Goal: Transaction & Acquisition: Book appointment/travel/reservation

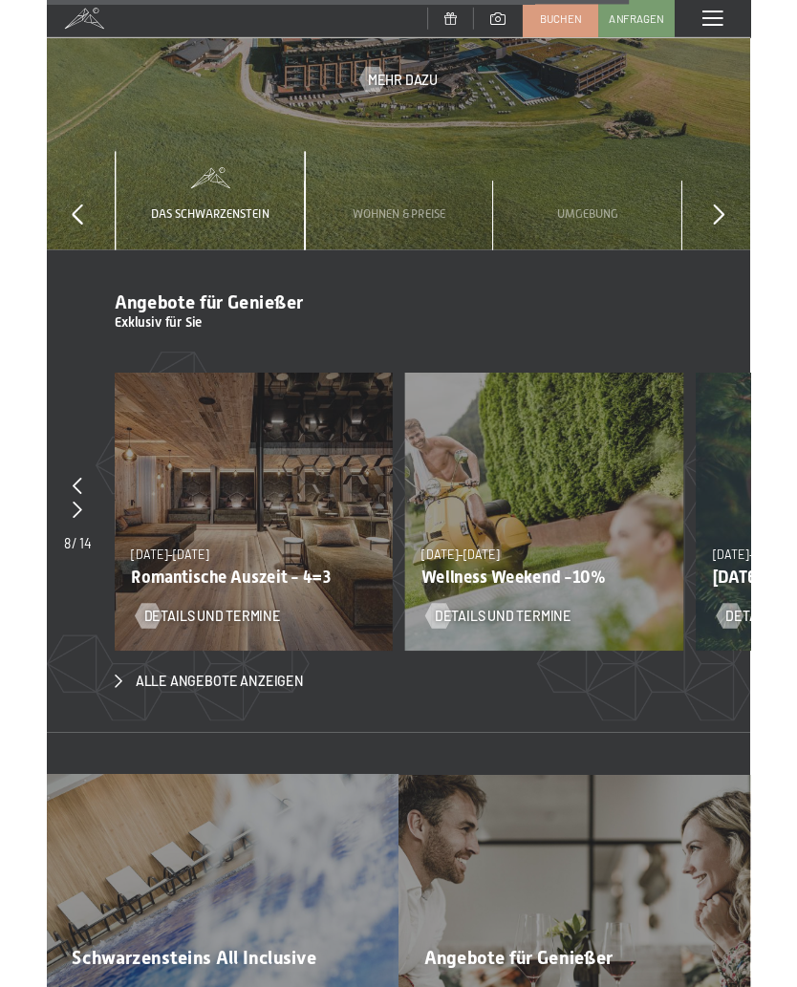
scroll to position [5901, 0]
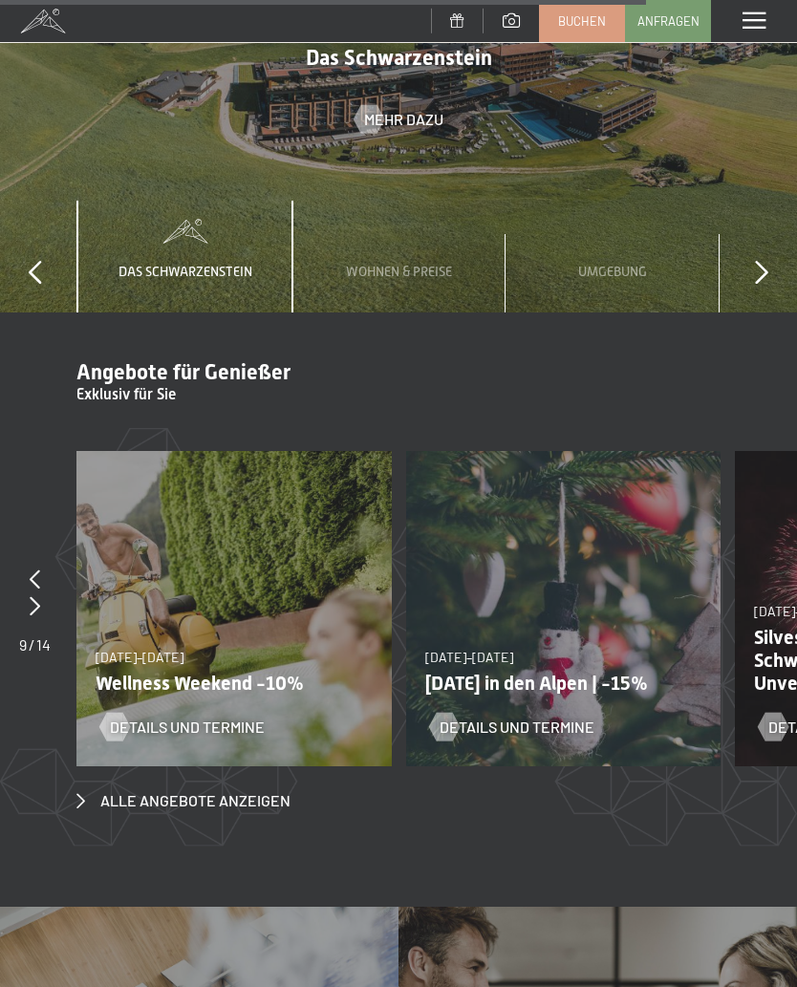
click at [576, 717] on span "Details und Termine" at bounding box center [517, 727] width 155 height 21
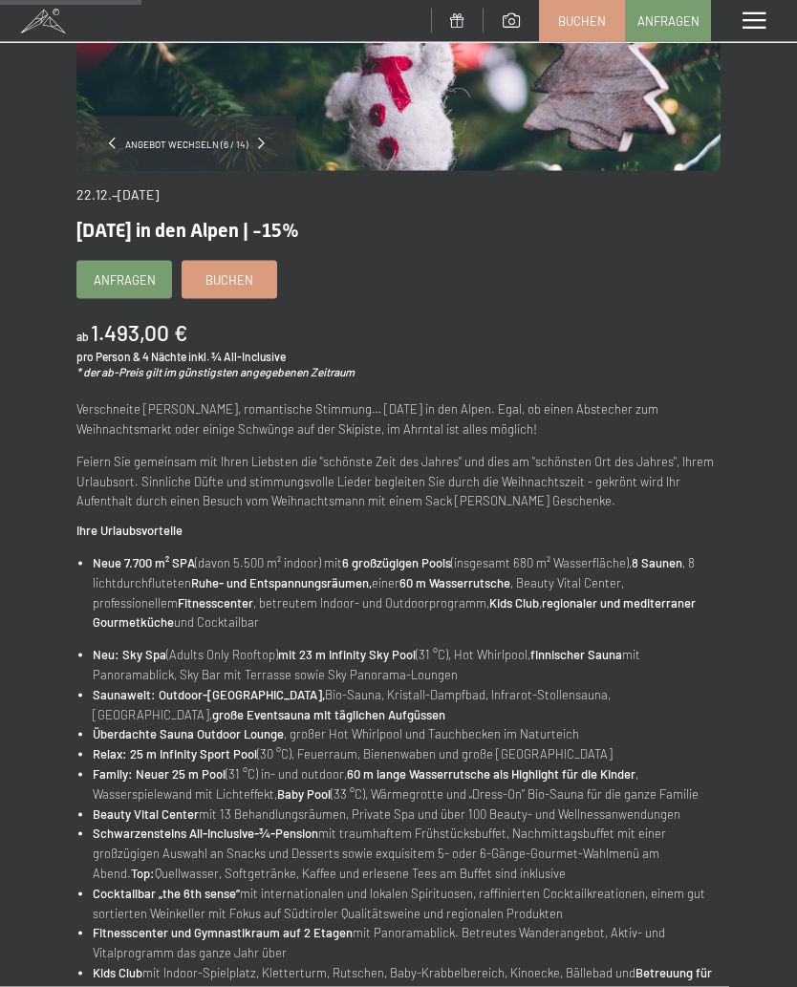
scroll to position [285, 0]
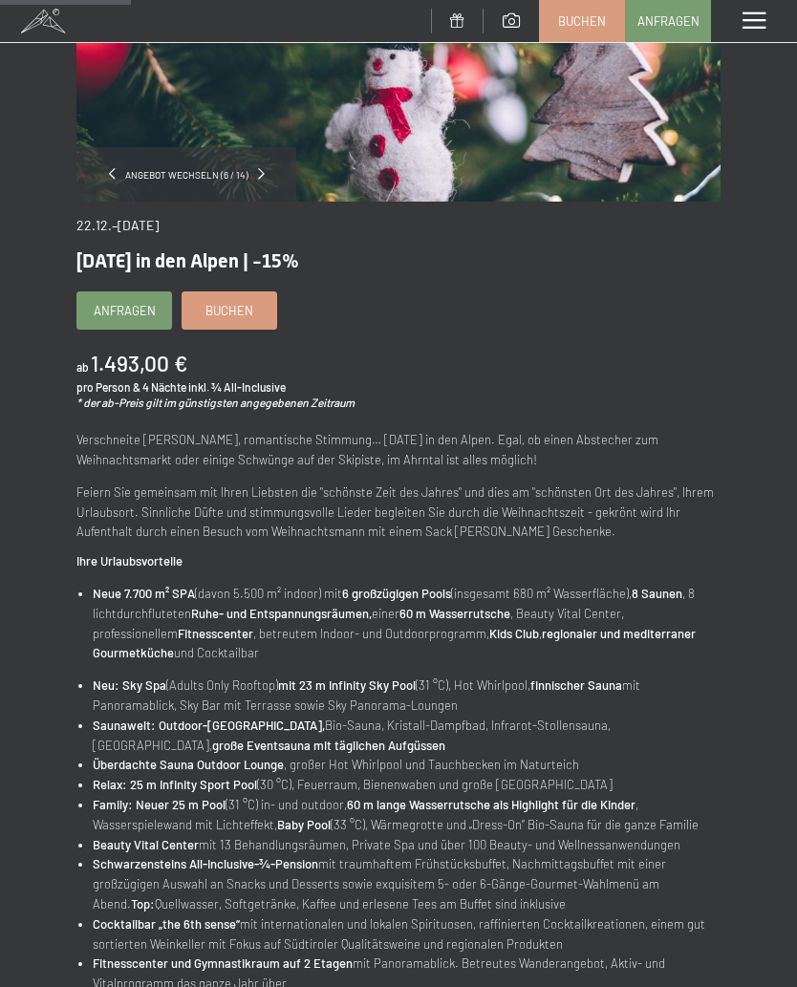
click at [256, 302] on link "Buchen" at bounding box center [230, 310] width 94 height 36
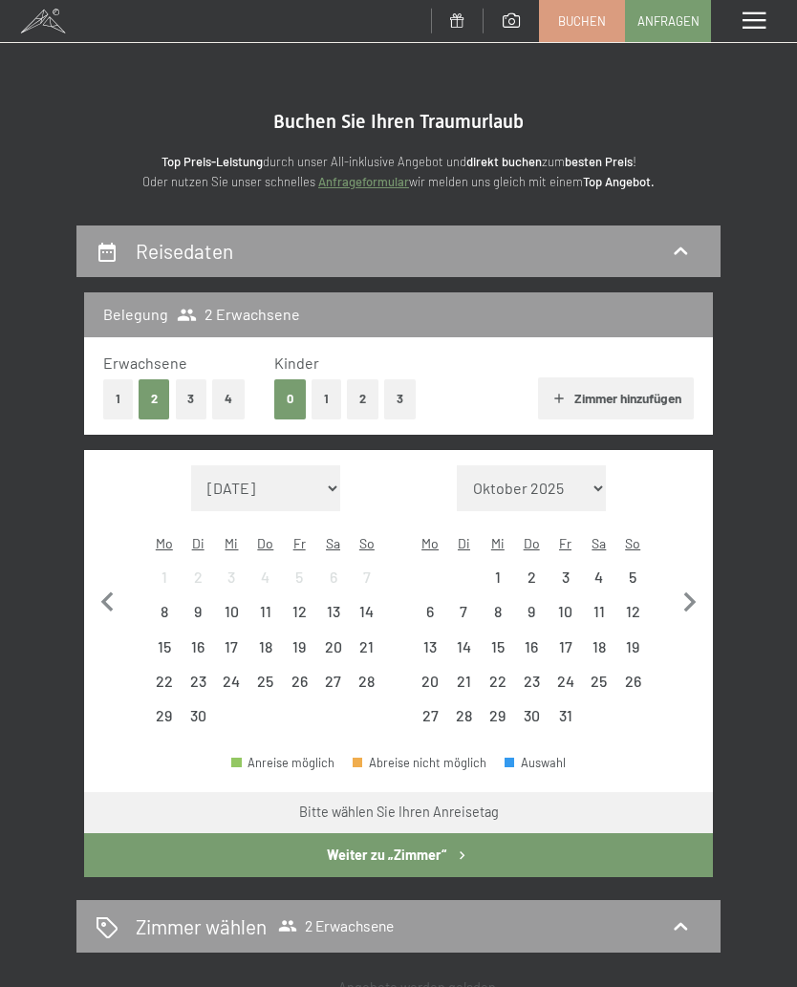
select select "2025-12-01"
select select "2026-01-01"
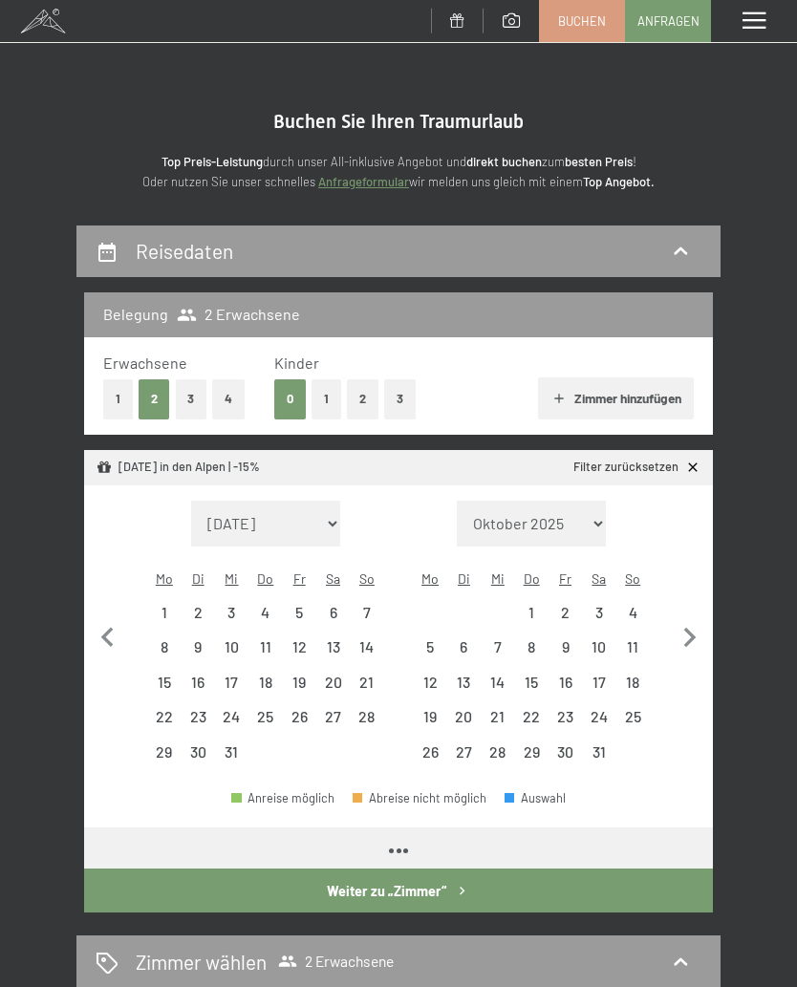
select select "2025-12-01"
select select "2026-01-01"
click at [166, 709] on div "22" at bounding box center [164, 724] width 30 height 30
select select "2025-12-01"
select select "2026-01-01"
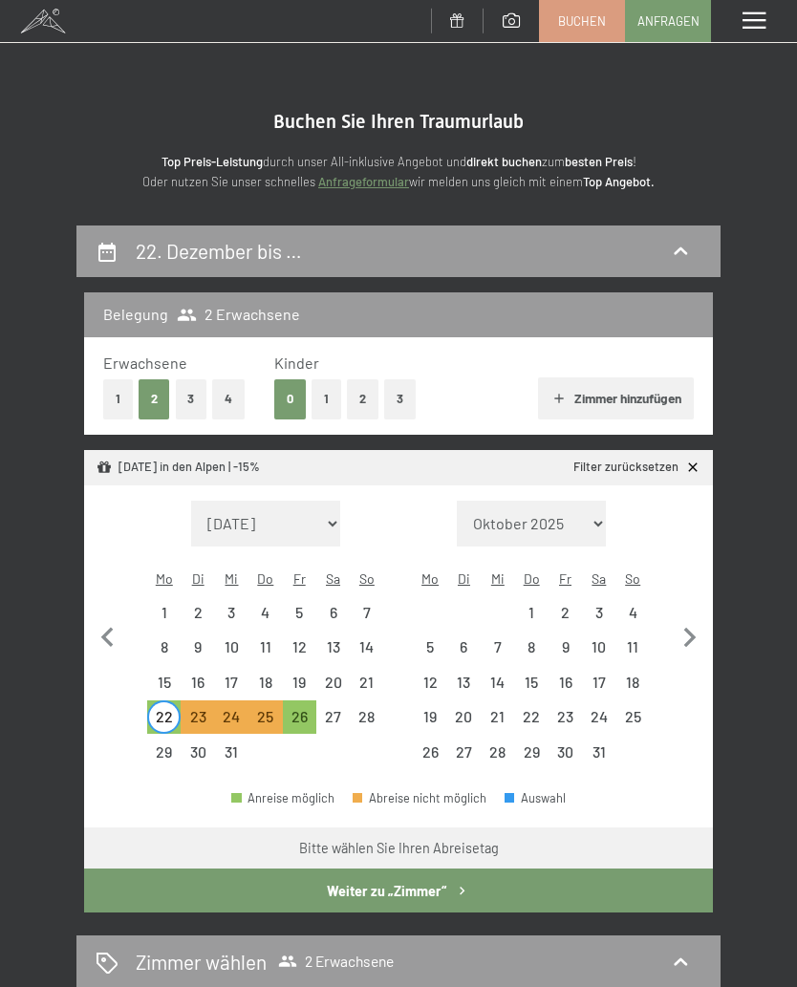
click at [379, 709] on div "28" at bounding box center [367, 724] width 30 height 30
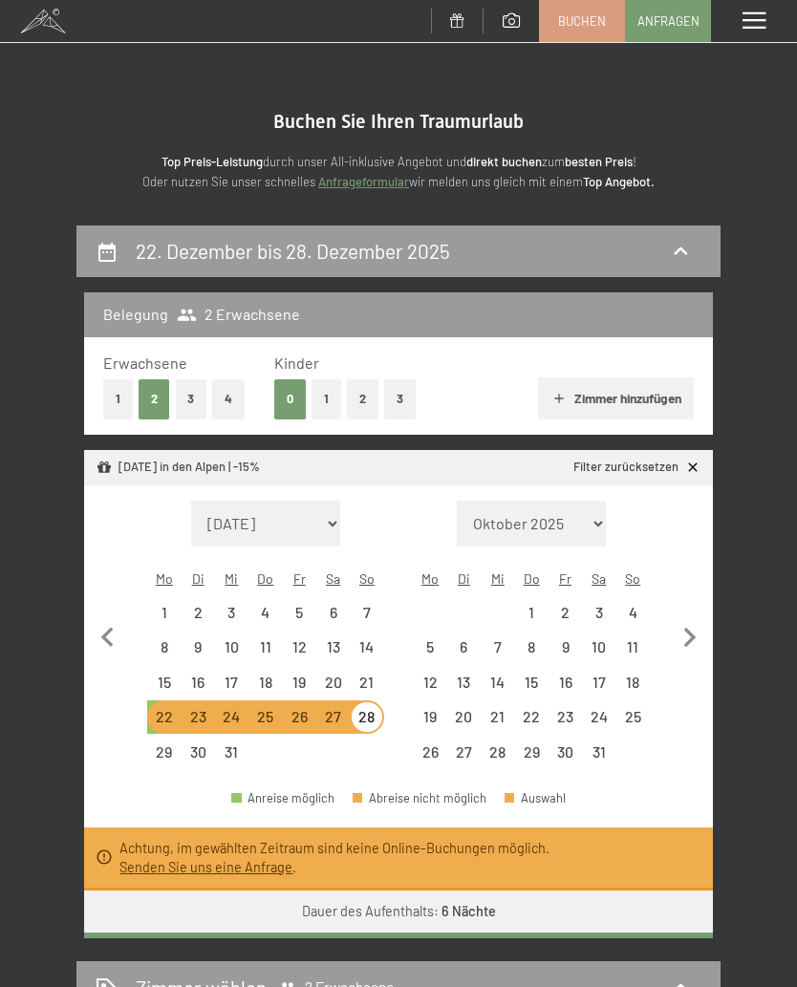
select select "2025-12-01"
select select "2026-01-01"
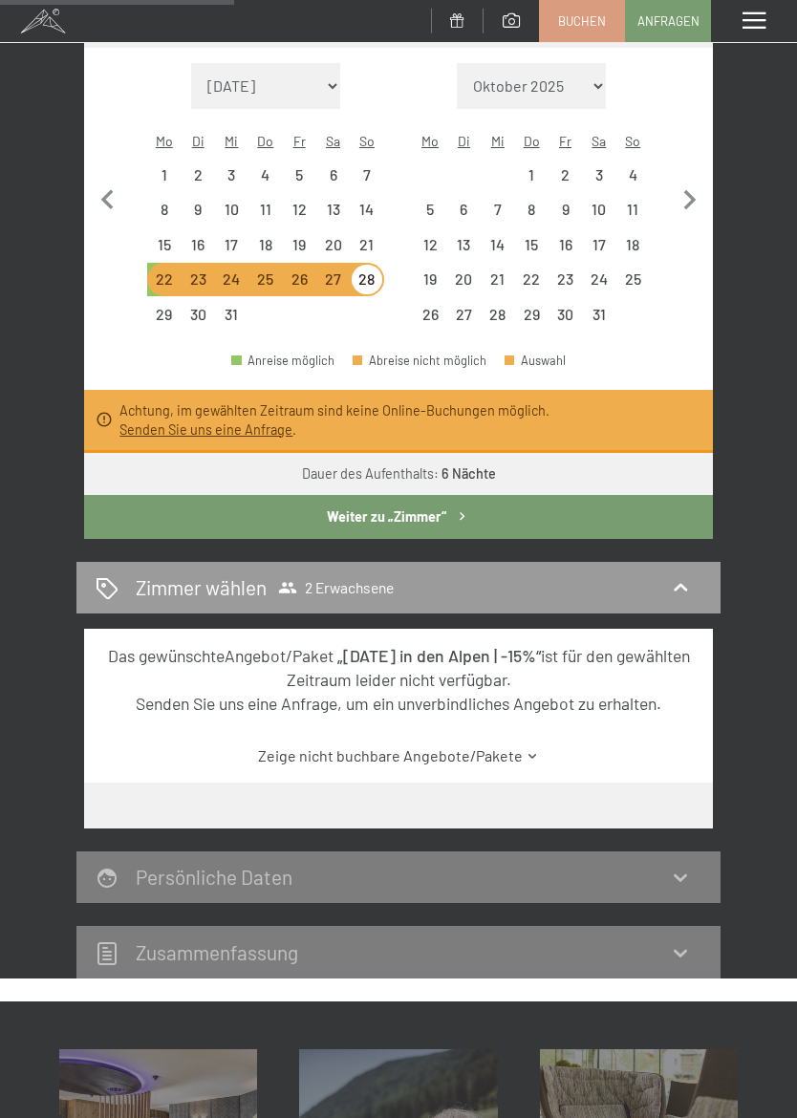
scroll to position [437, 0]
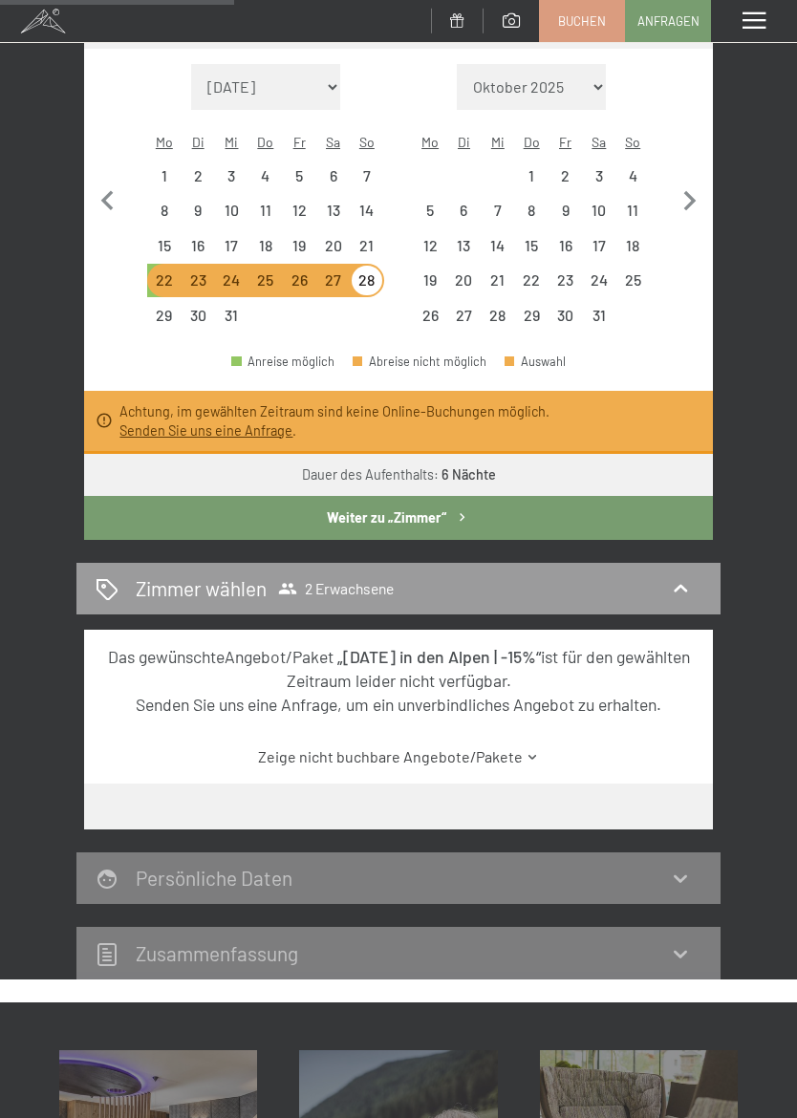
click at [161, 272] on div "22" at bounding box center [164, 287] width 30 height 30
select select "2025-12-01"
select select "2026-01-01"
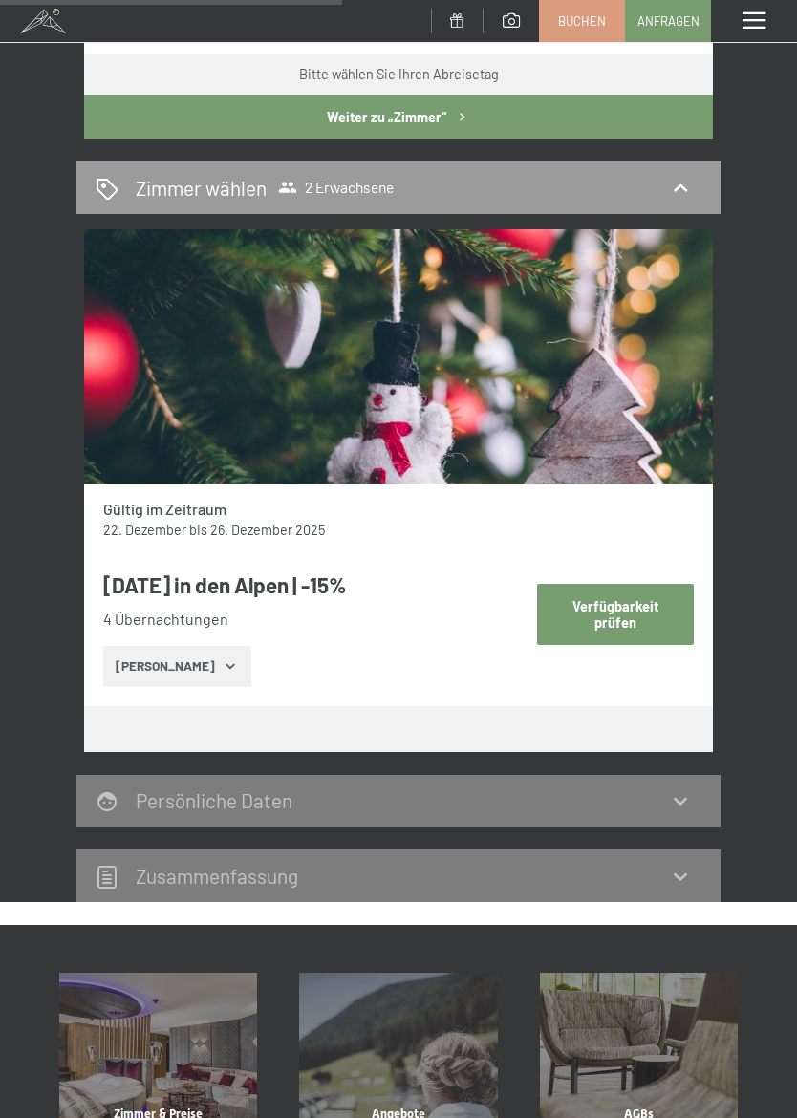
scroll to position [787, 0]
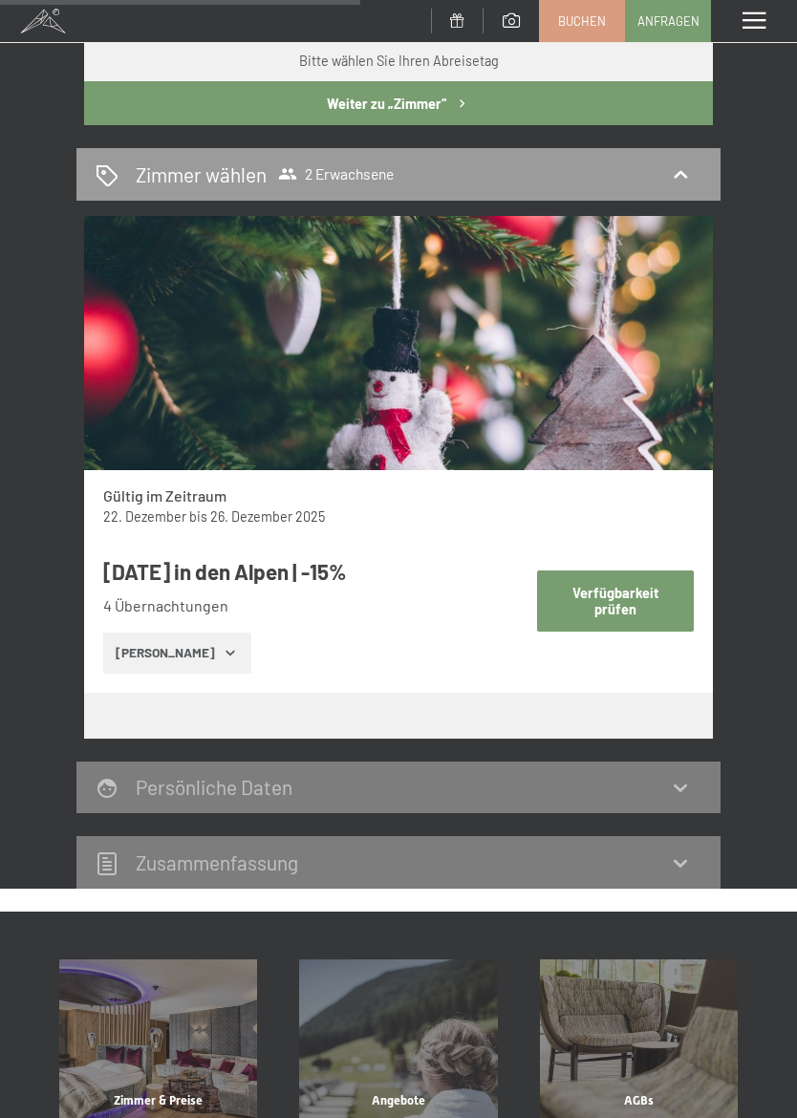
click at [143, 633] on button "Zeige Zimmer" at bounding box center [177, 654] width 148 height 42
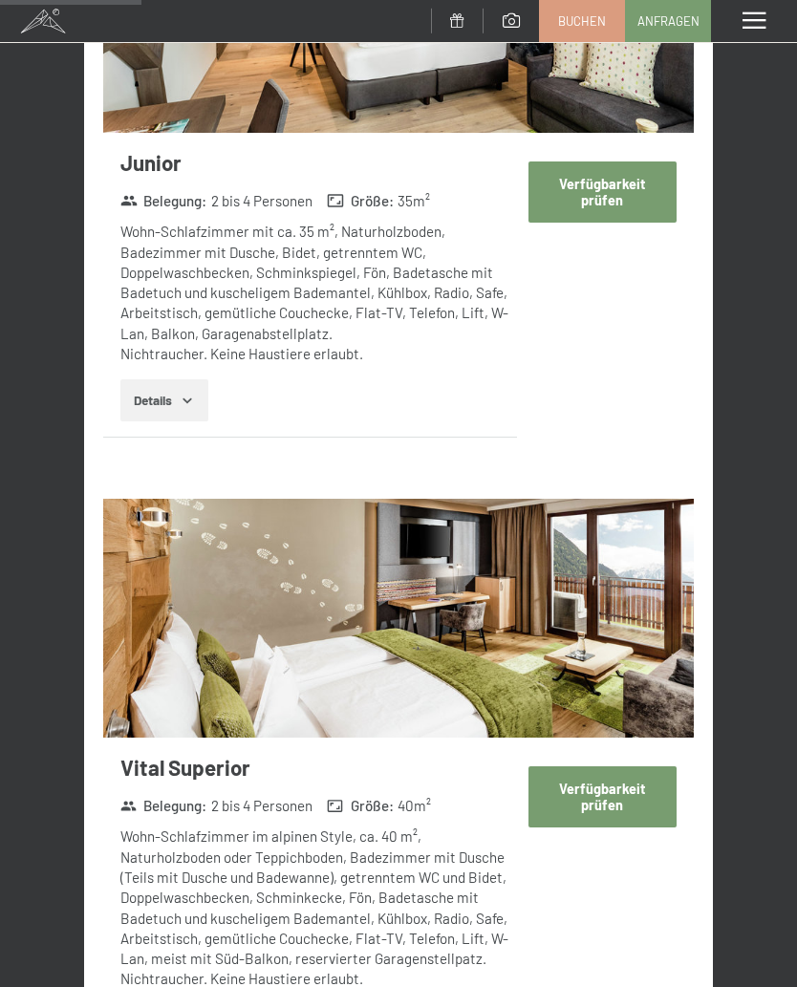
scroll to position [1742, 0]
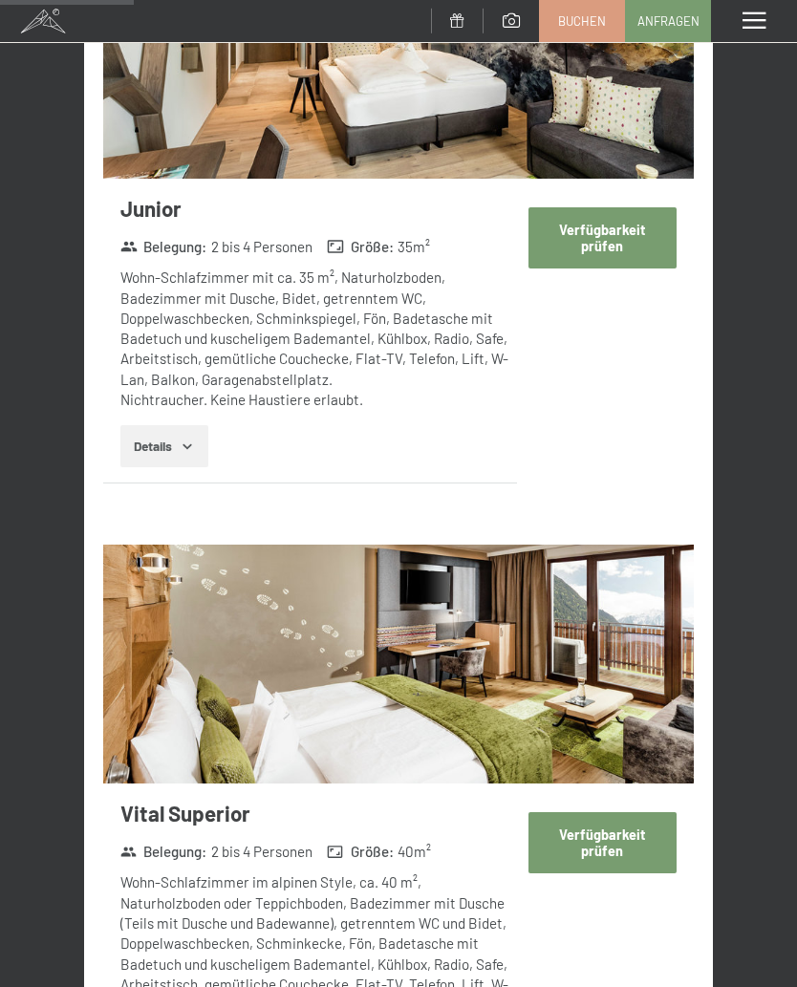
click at [634, 812] on button "Verfügbarkeit prüfen" at bounding box center [602, 842] width 148 height 60
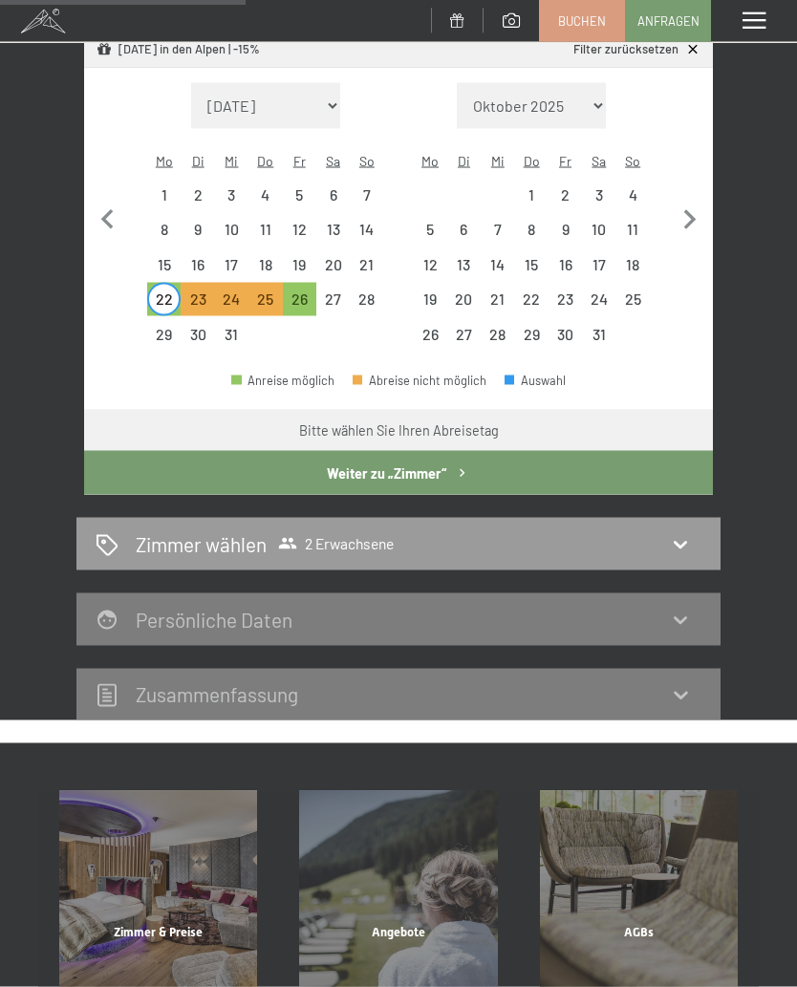
scroll to position [412, 0]
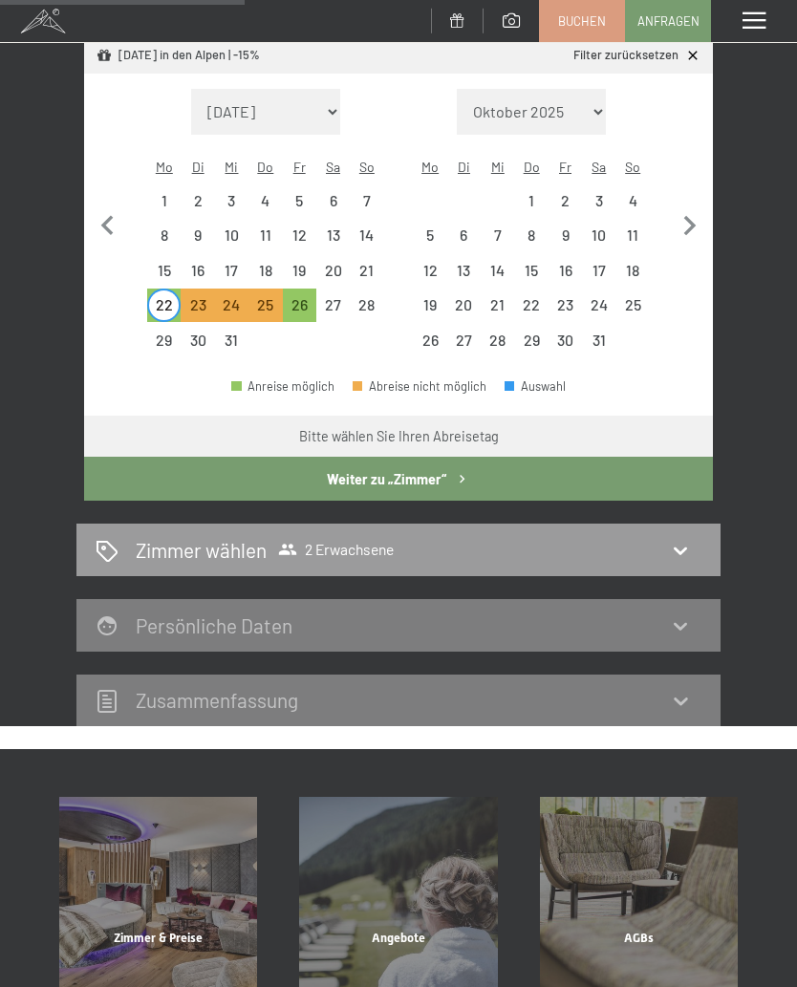
click at [679, 689] on icon at bounding box center [680, 700] width 23 height 23
click at [684, 548] on icon at bounding box center [680, 552] width 13 height 8
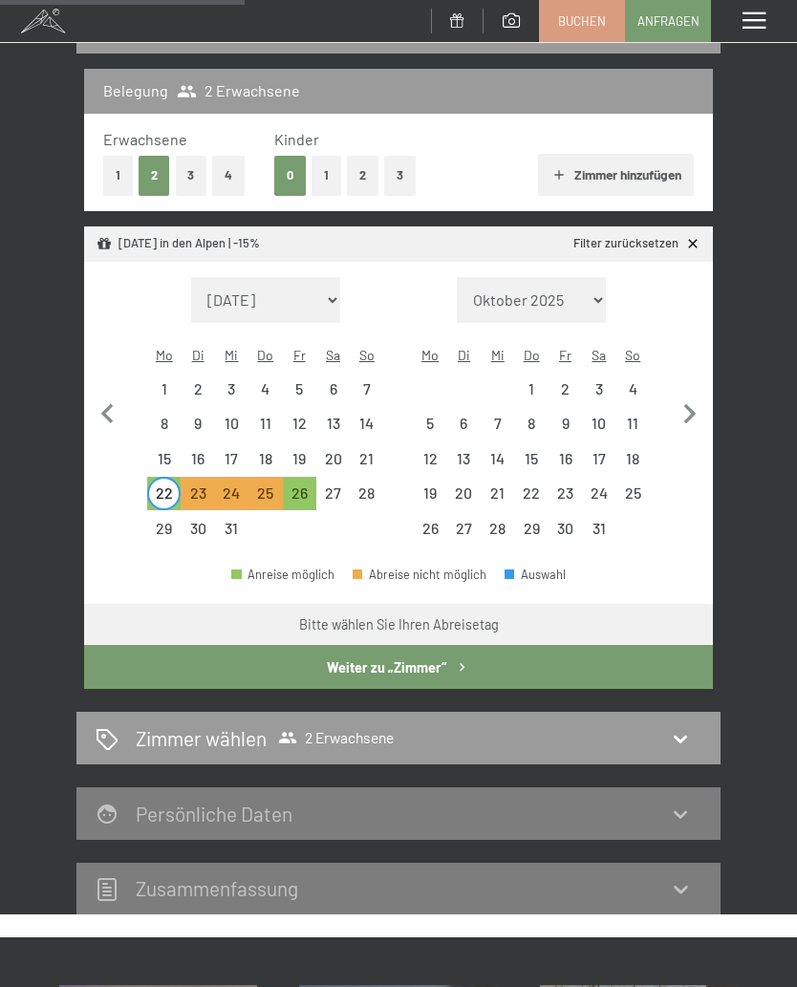
select select "2025-12-01"
select select "2026-01-01"
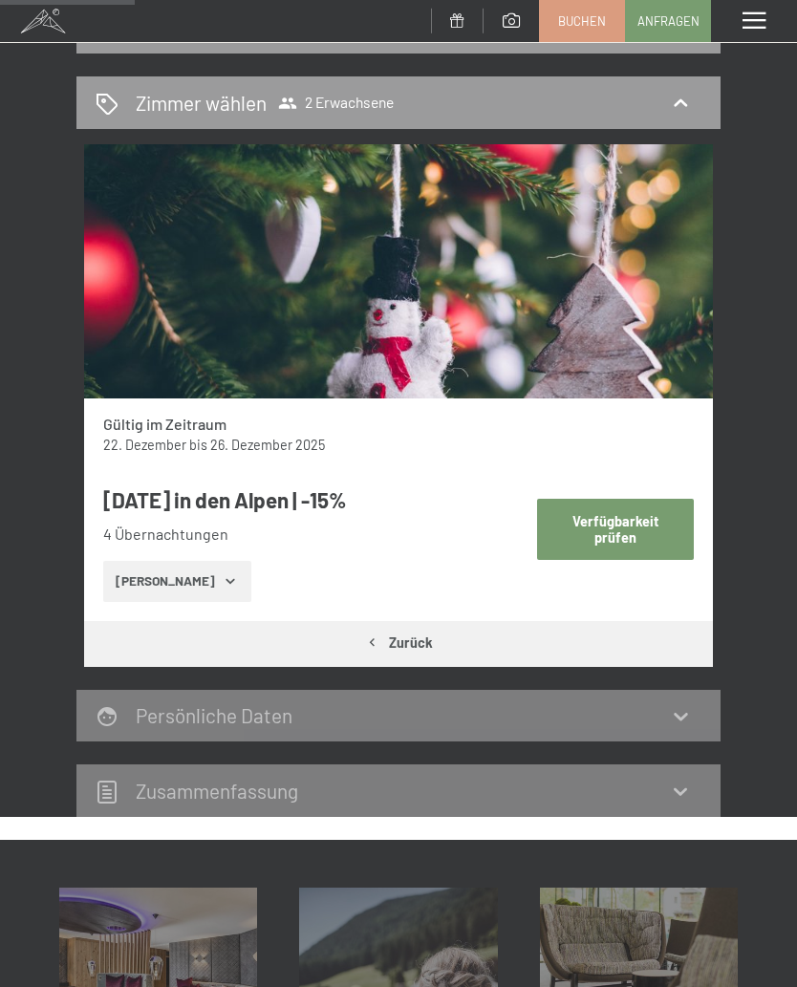
click at [693, 97] on div "Zimmer wählen 2 Erwachsene" at bounding box center [399, 103] width 606 height 28
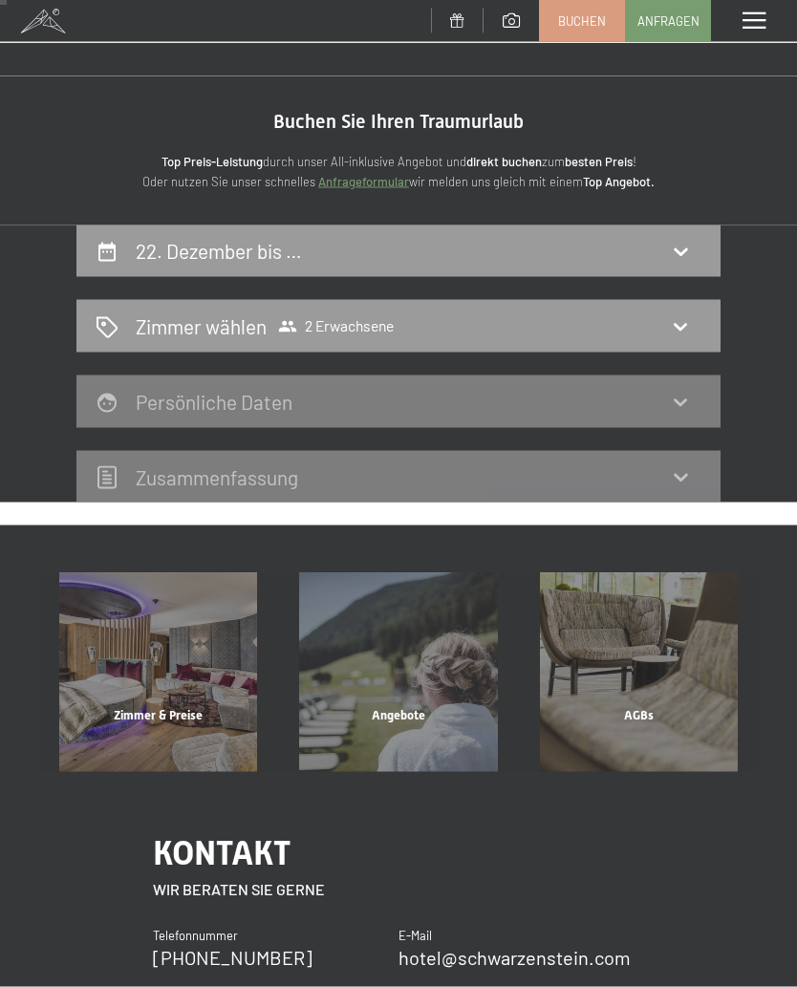
scroll to position [0, 0]
click at [676, 227] on div "22. Dezember bis …" at bounding box center [398, 252] width 644 height 53
select select "2025-12-01"
select select "2026-01-01"
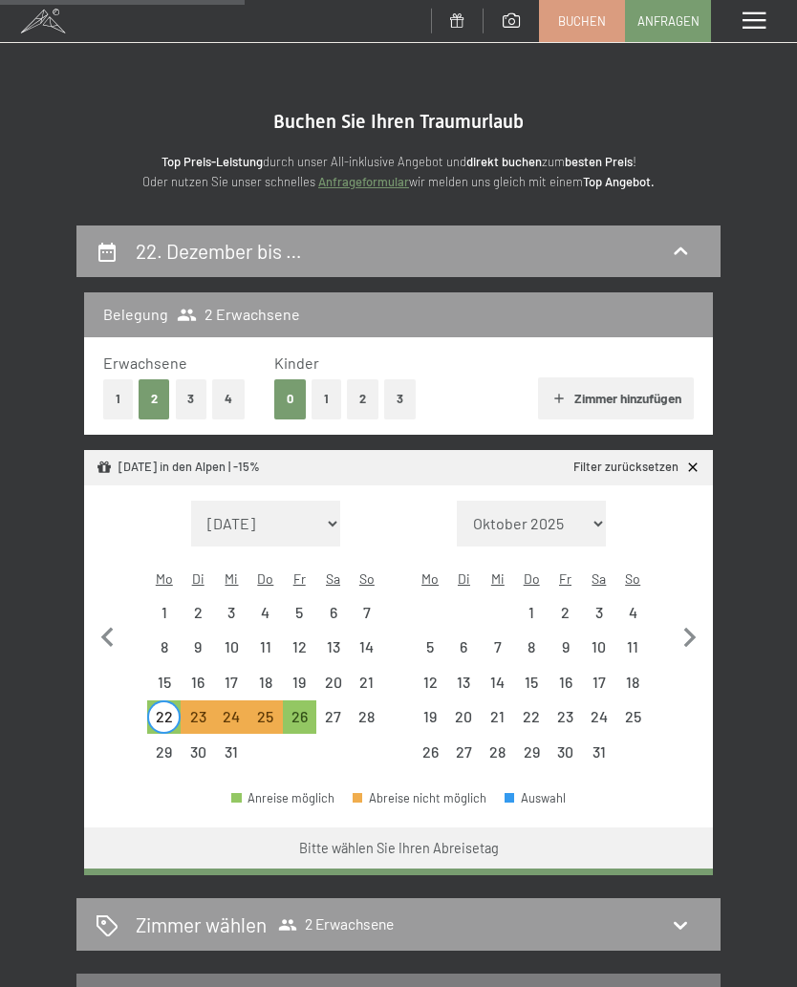
scroll to position [224, 0]
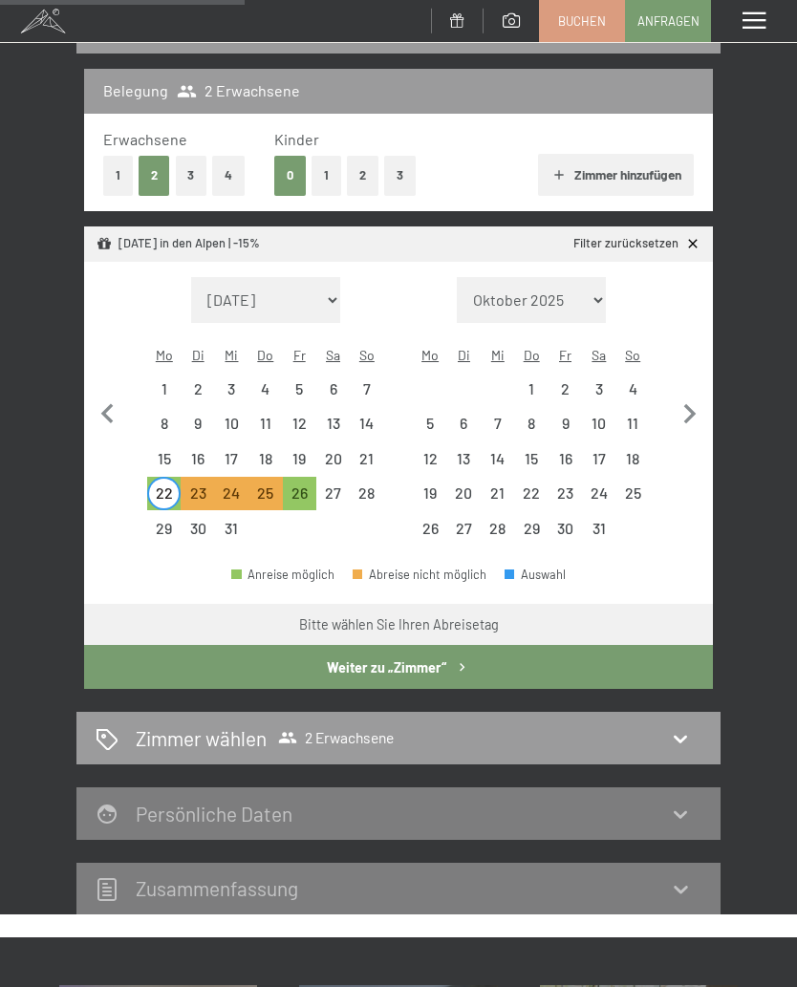
click at [167, 485] on div "22" at bounding box center [164, 500] width 30 height 30
select select "2025-12-01"
select select "2026-01-01"
click at [537, 381] on div "1" at bounding box center [531, 396] width 30 height 30
select select "2025-12-01"
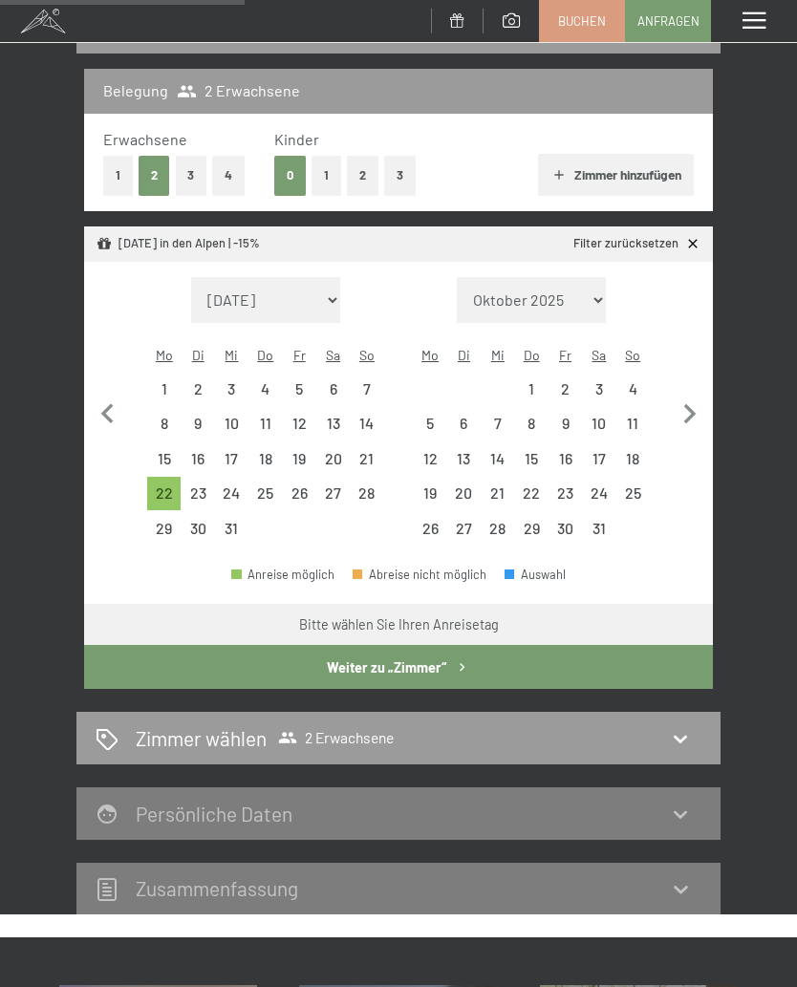
select select "2026-01-01"
click at [168, 485] on div "22" at bounding box center [164, 500] width 30 height 30
select select "2025-12-01"
select select "2026-01-01"
click at [537, 381] on div "1" at bounding box center [531, 396] width 30 height 30
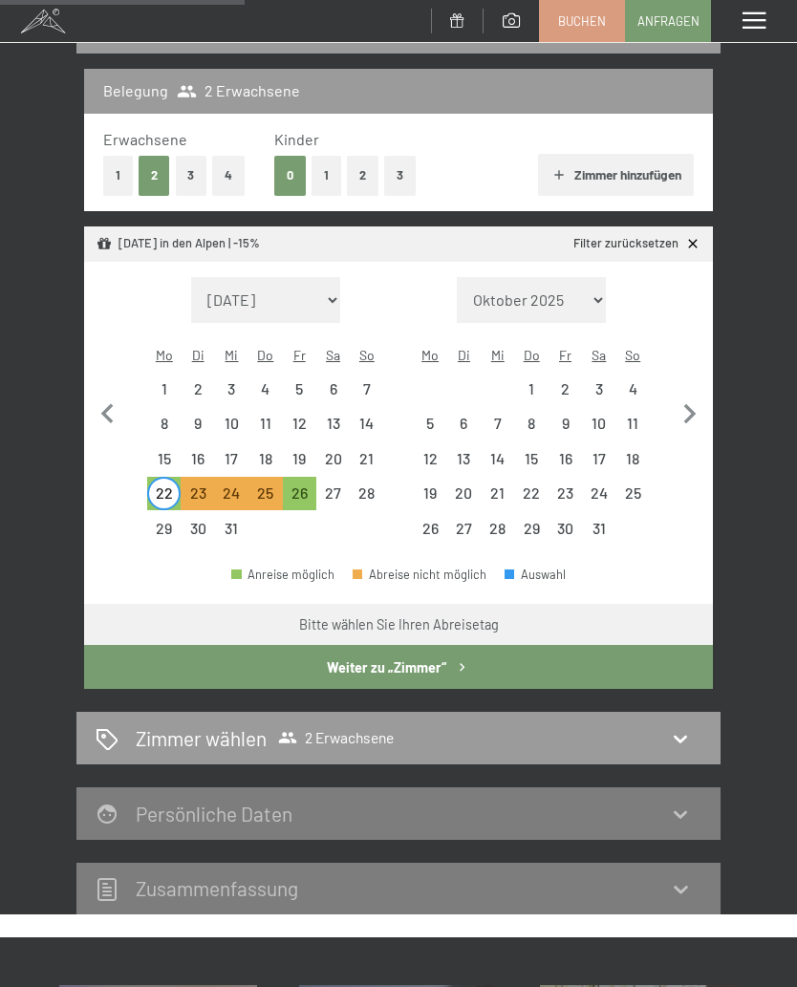
select select "2025-12-01"
select select "2026-01-01"
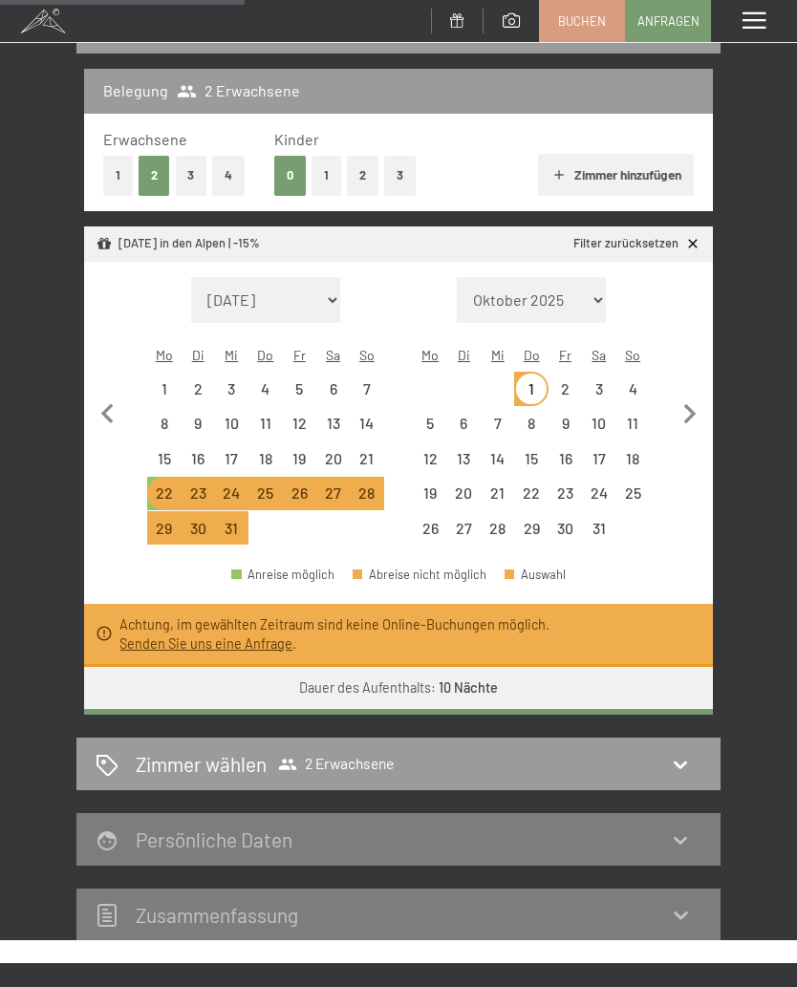
select select "2025-12-01"
select select "2026-01-01"
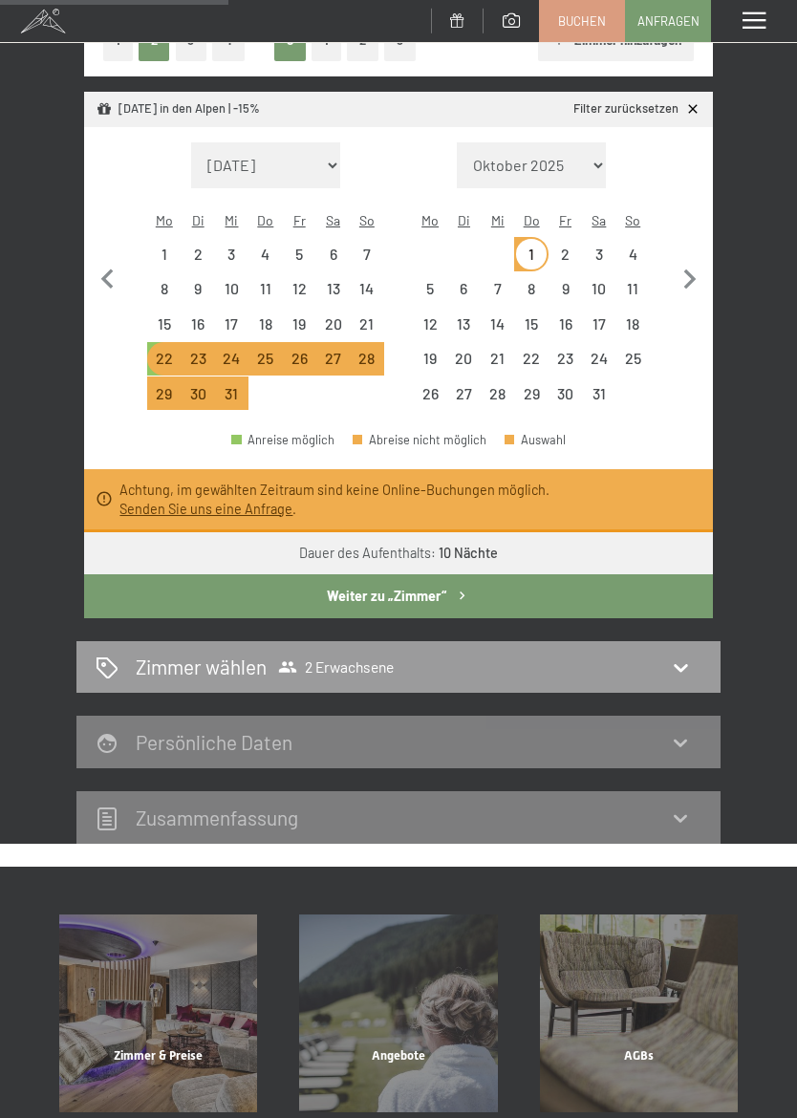
scroll to position [377, 0]
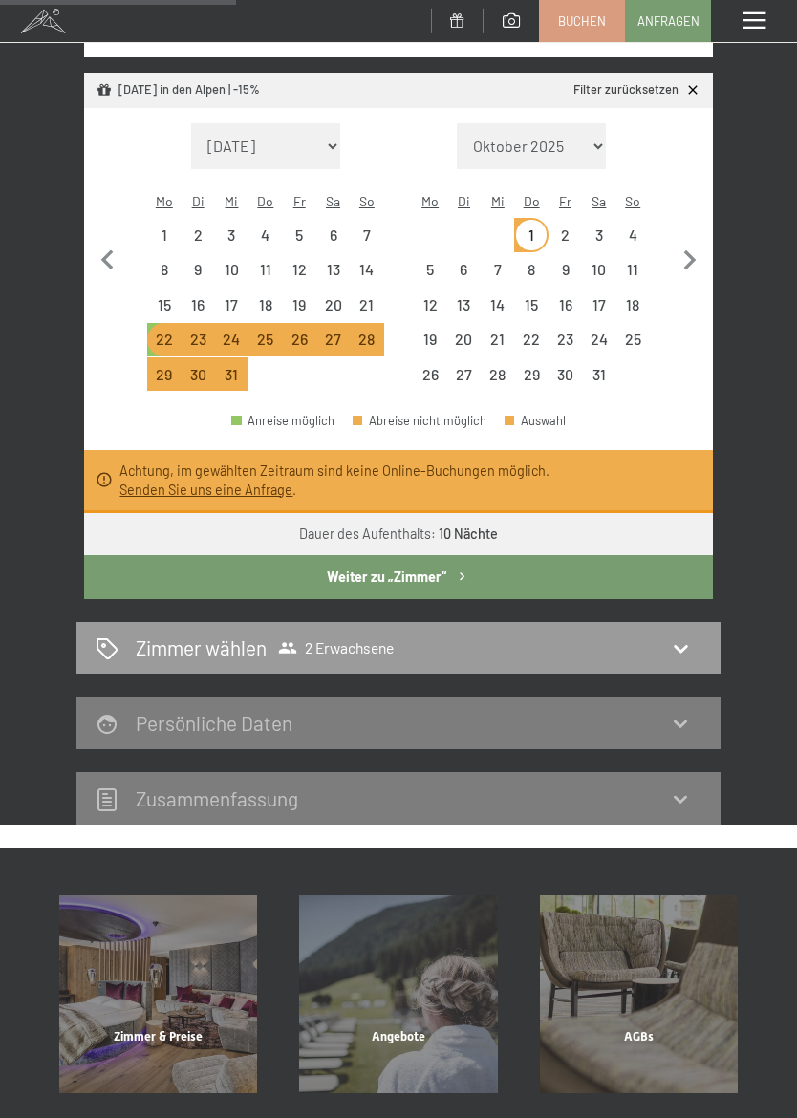
click at [522, 555] on button "Weiter zu „Zimmer“" at bounding box center [398, 577] width 629 height 44
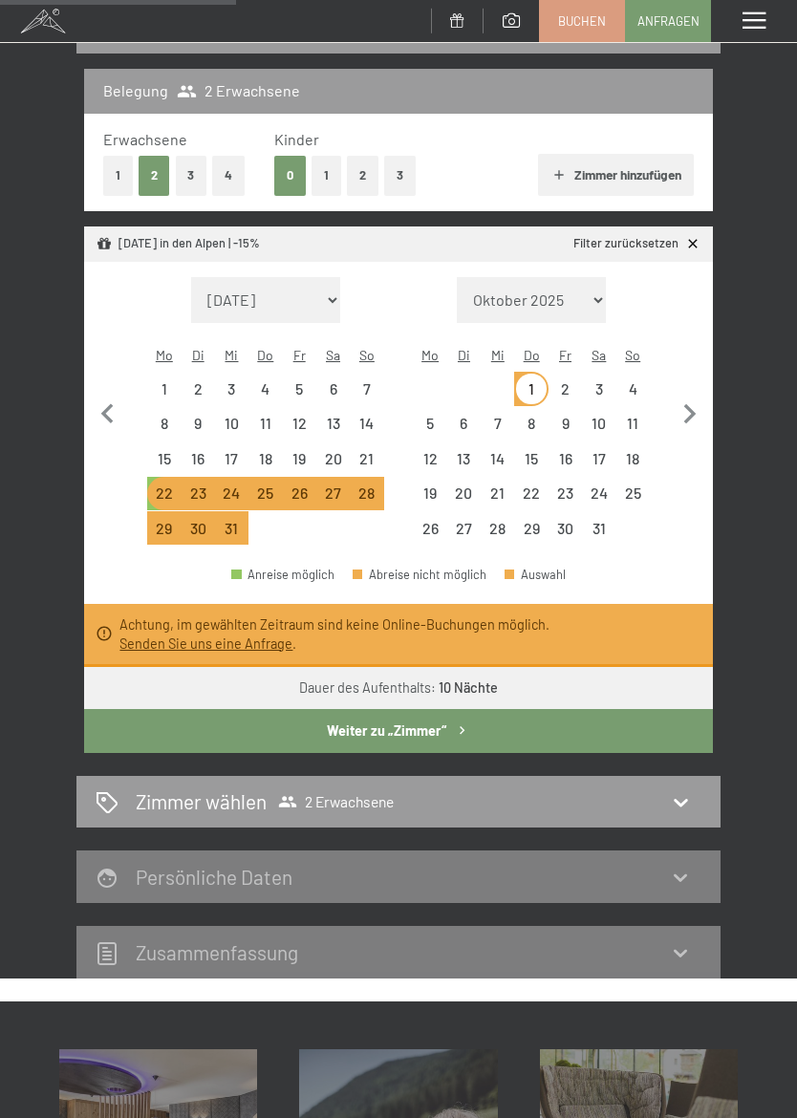
select select "2025-12-01"
select select "2026-01-01"
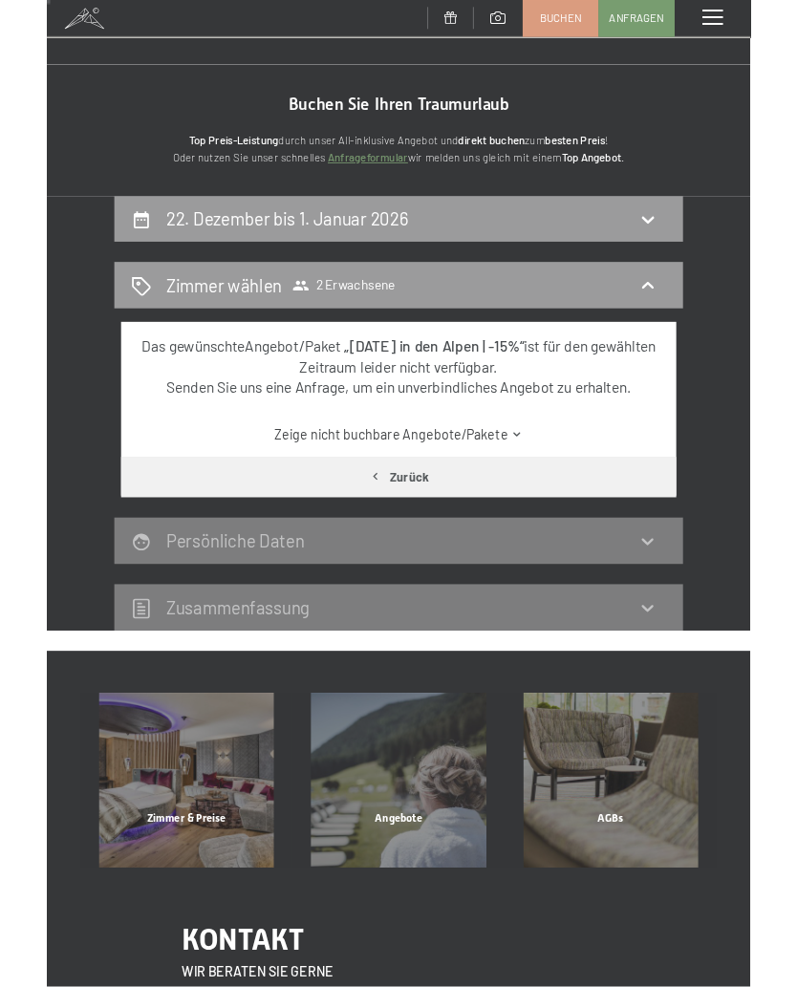
scroll to position [0, 0]
